Goal: Communication & Community: Participate in discussion

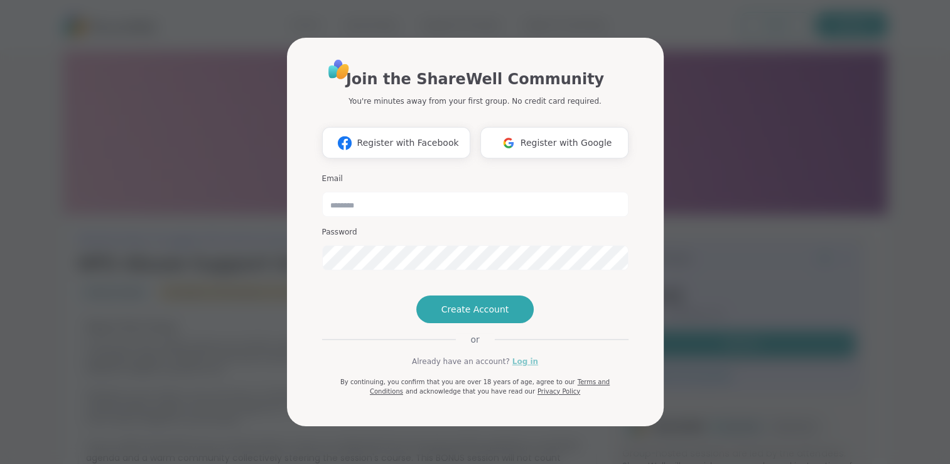
click at [514, 367] on link "Log in" at bounding box center [526, 361] width 26 height 11
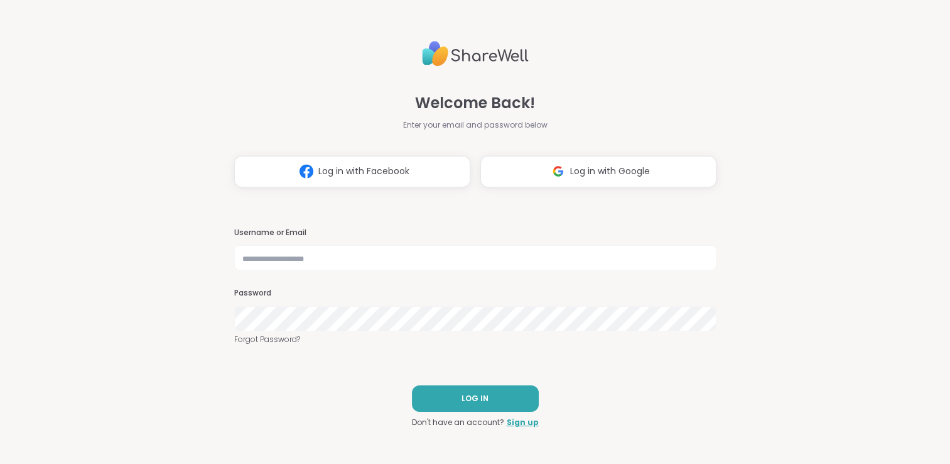
click at [711, 356] on div at bounding box center [605, 402] width 258 height 143
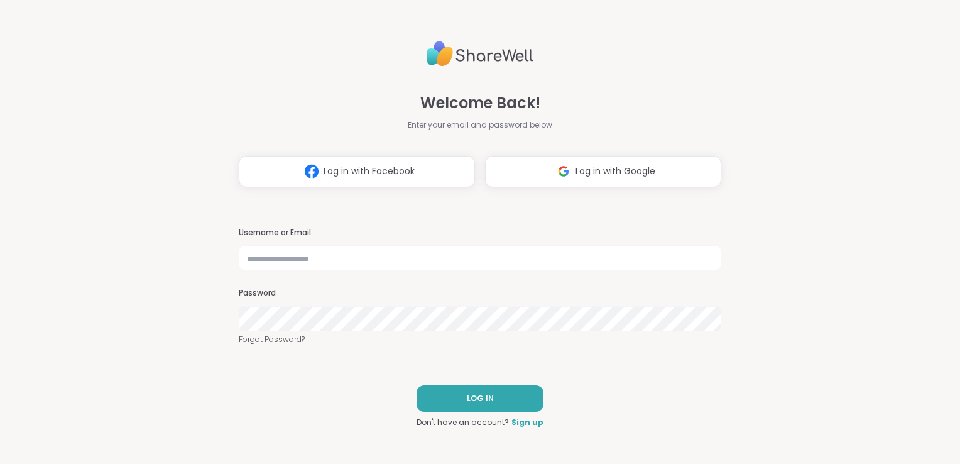
click at [300, 270] on div "Username or Email Password Forgot Password?" at bounding box center [480, 286] width 482 height 118
click at [301, 261] on input "text" at bounding box center [480, 257] width 482 height 25
type input "**********"
click at [302, 303] on div "Password" at bounding box center [480, 309] width 482 height 43
click at [454, 396] on button "LOG IN" at bounding box center [479, 398] width 127 height 26
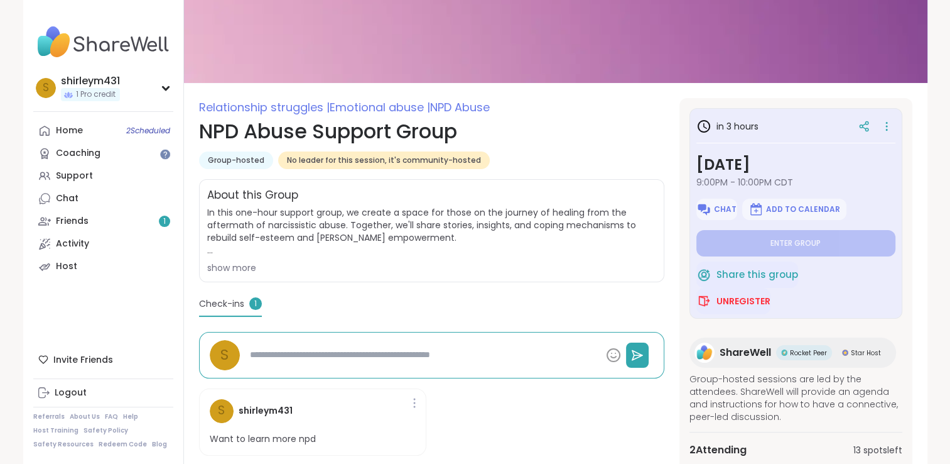
scroll to position [133, 0]
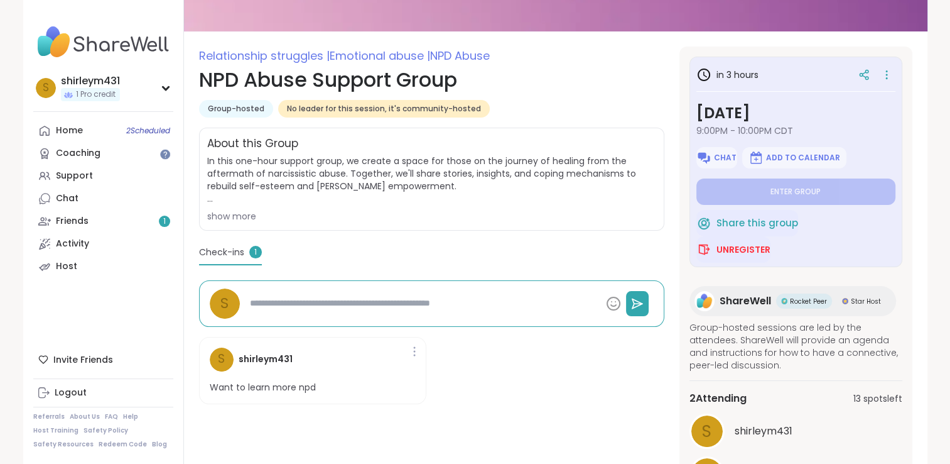
drag, startPoint x: 638, startPoint y: 362, endPoint x: 494, endPoint y: 383, distance: 146.0
drag, startPoint x: 494, startPoint y: 383, endPoint x: 405, endPoint y: 217, distance: 188.9
click at [405, 217] on div "show more" at bounding box center [431, 216] width 449 height 13
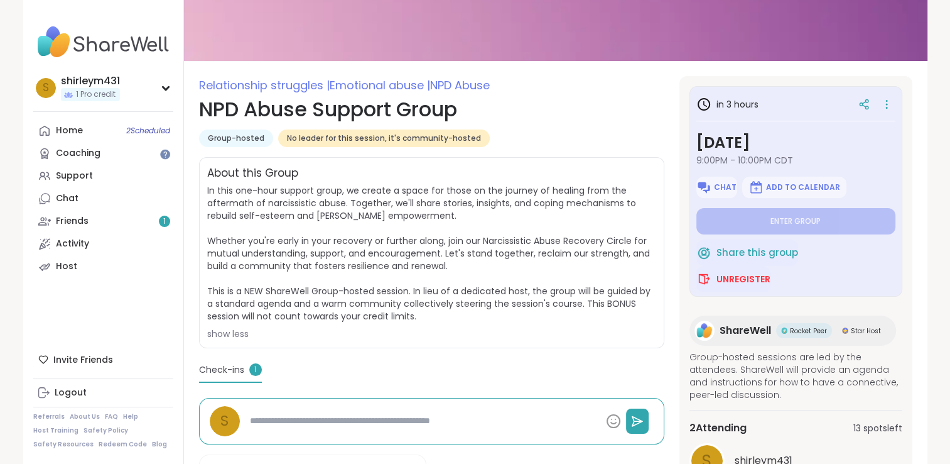
scroll to position [17, 0]
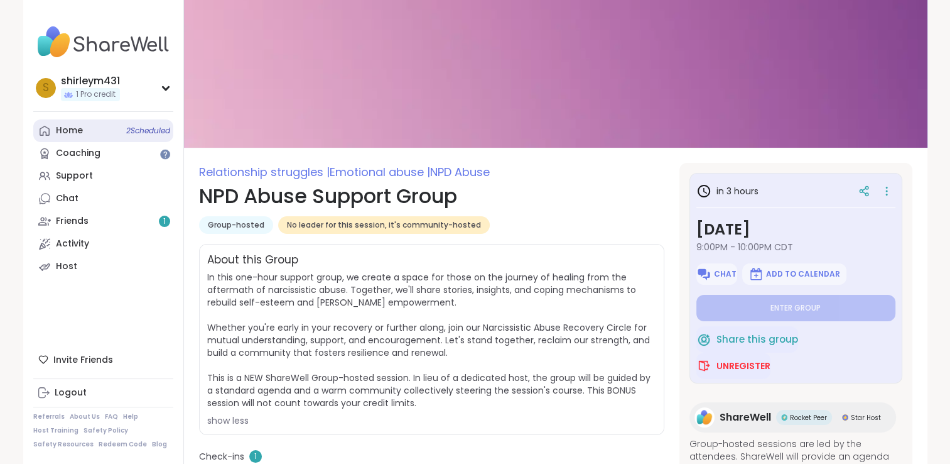
click at [62, 128] on div "Home 2 Scheduled" at bounding box center [69, 130] width 27 height 13
type textarea "*"
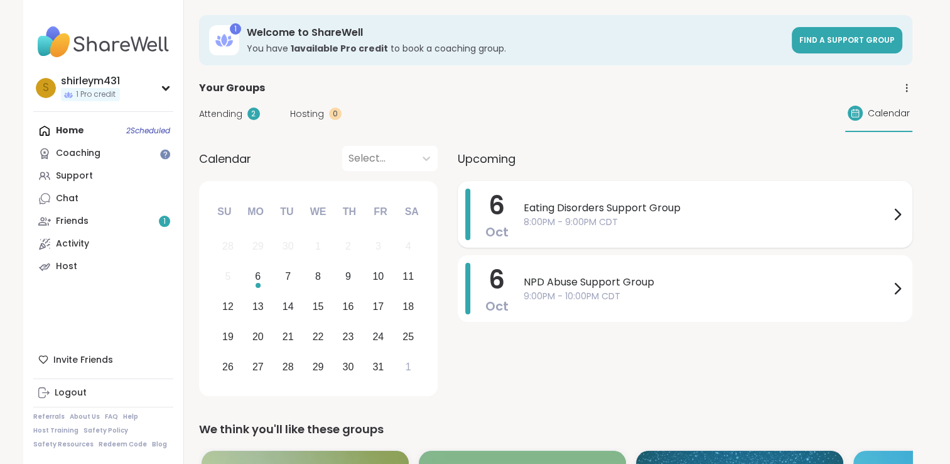
click at [540, 211] on span "Eating Disorders Support Group" at bounding box center [707, 207] width 366 height 15
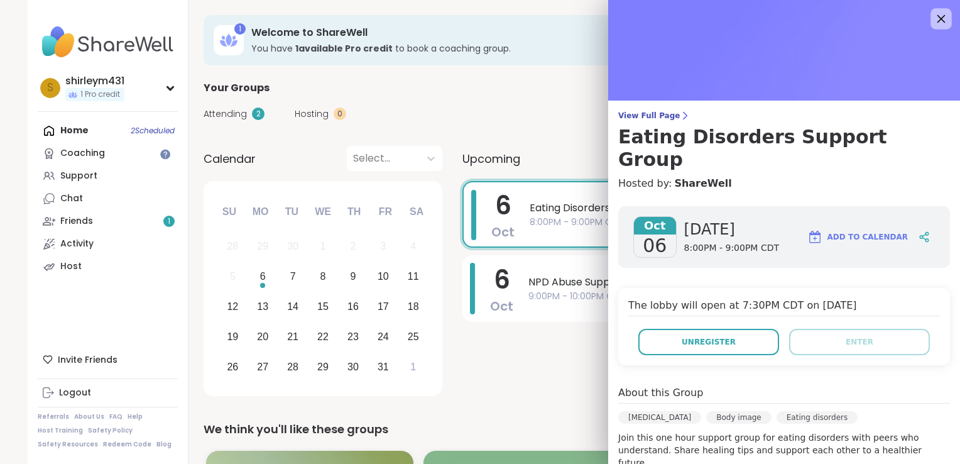
click at [933, 16] on icon at bounding box center [941, 19] width 16 height 16
